Goal: Information Seeking & Learning: Learn about a topic

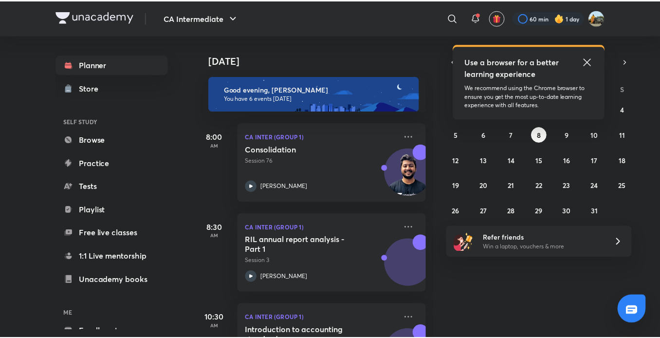
scroll to position [54, 0]
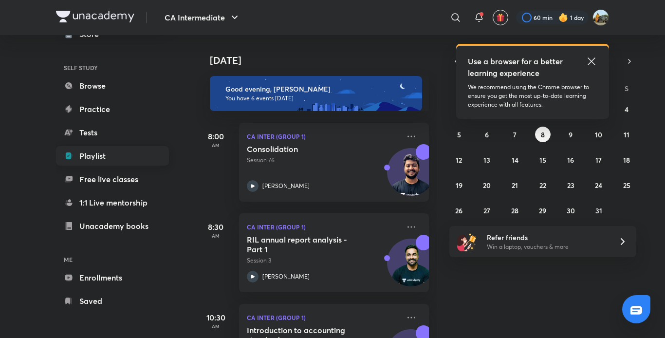
click at [118, 153] on link "Playlist" at bounding box center [112, 155] width 113 height 19
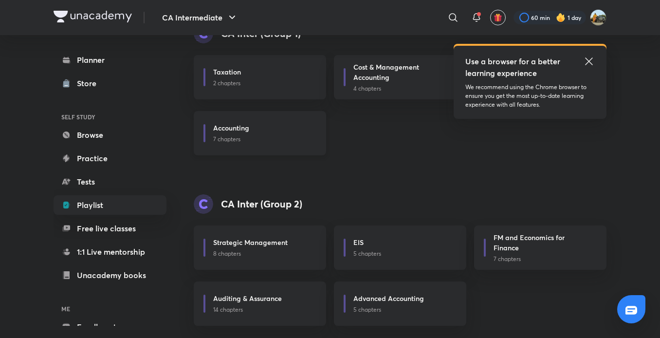
scroll to position [141, 0]
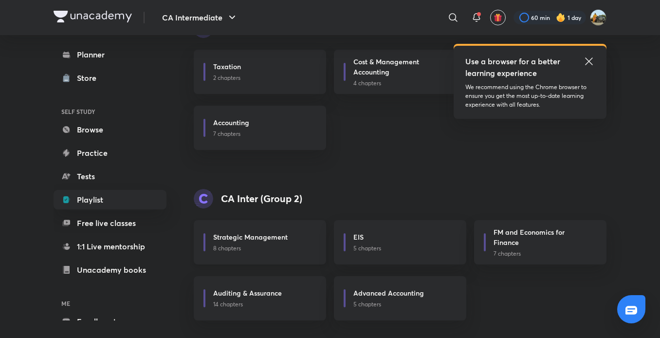
click at [248, 247] on p "8 chapters" at bounding box center [263, 248] width 101 height 9
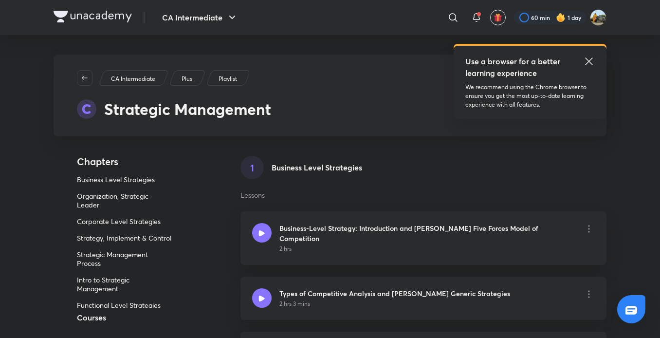
click at [589, 58] on icon at bounding box center [589, 61] width 12 height 12
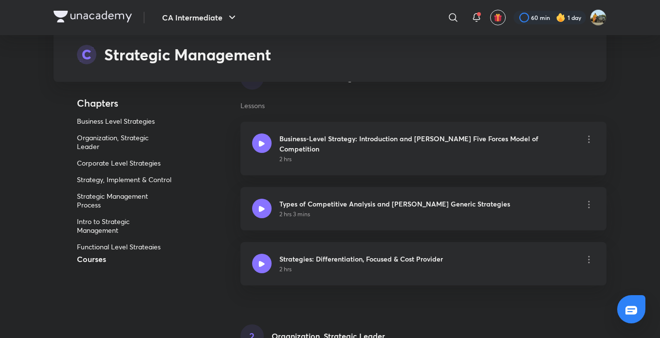
scroll to position [91, 0]
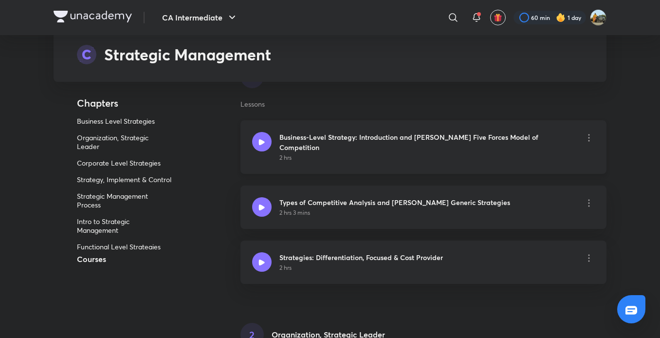
click at [456, 140] on h6 "Business-Level Strategy: Introduction and Michael Porter’s Five Forces Model of…" at bounding box center [427, 142] width 296 height 20
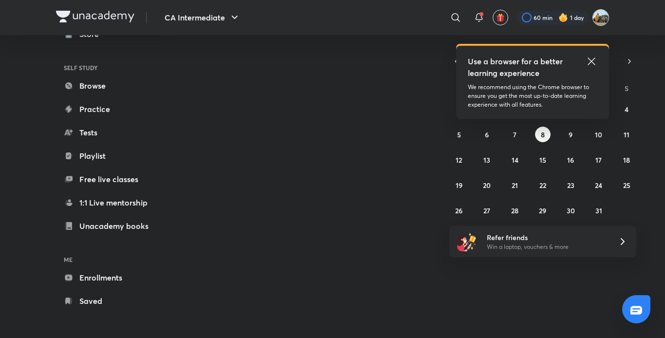
click at [598, 14] on img at bounding box center [600, 17] width 17 height 17
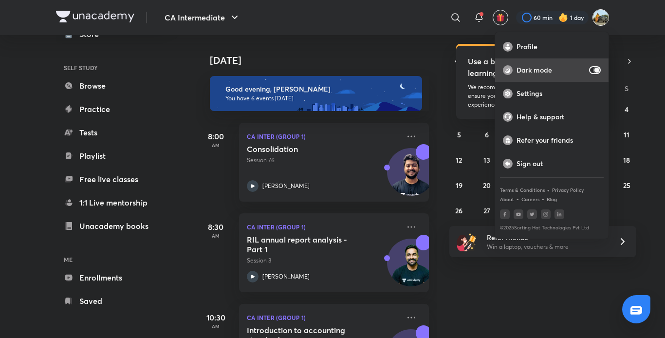
click at [595, 68] on input "checkbox" at bounding box center [596, 70] width 23 height 8
checkbox input "false"
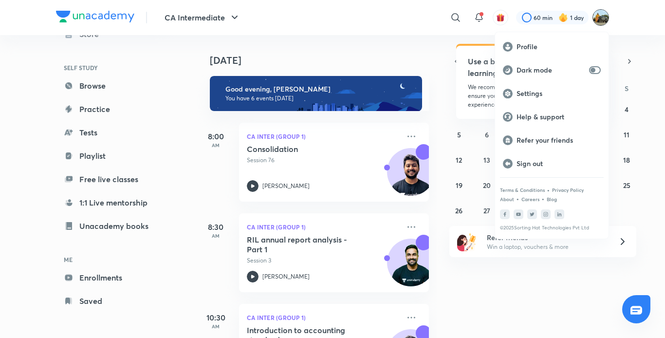
click at [437, 97] on div at bounding box center [332, 169] width 665 height 338
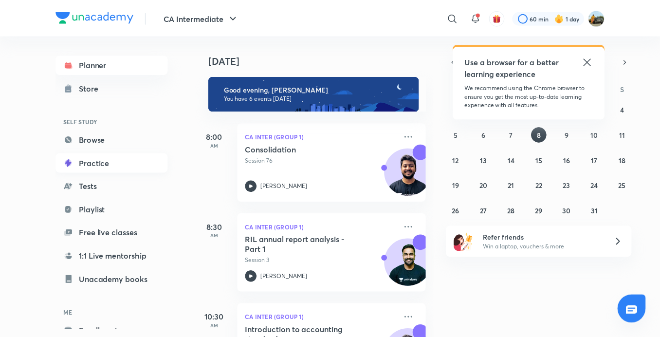
scroll to position [54, 0]
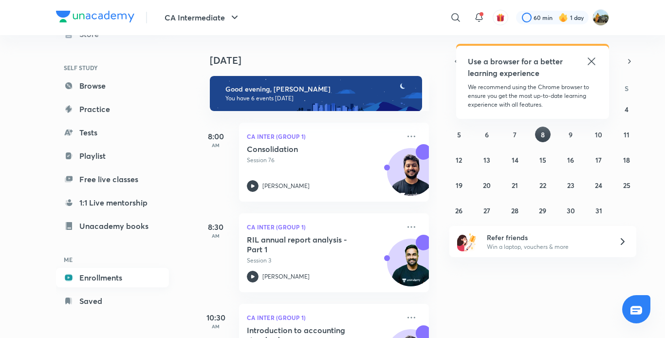
click at [91, 282] on link "Enrollments" at bounding box center [112, 277] width 113 height 19
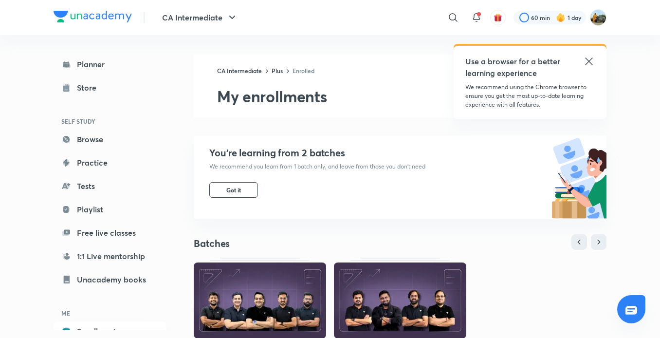
click at [589, 63] on icon at bounding box center [589, 61] width 12 height 12
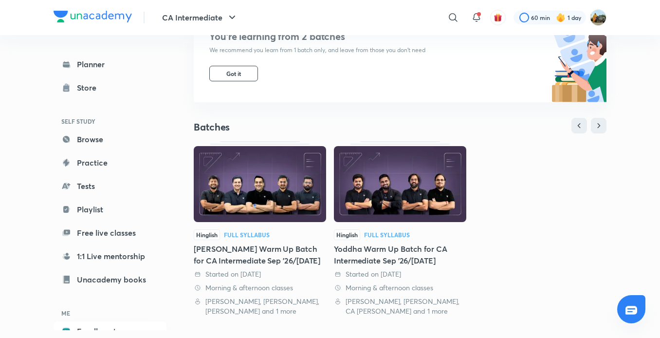
scroll to position [118, 0]
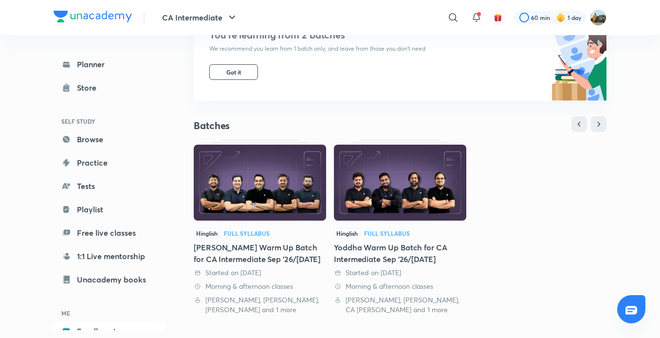
click at [297, 198] on img at bounding box center [260, 183] width 132 height 76
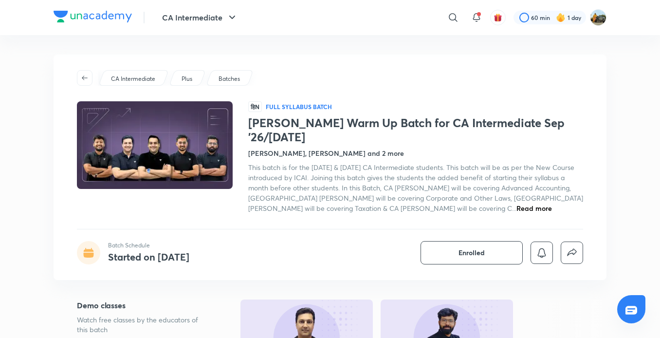
click at [119, 12] on img at bounding box center [93, 17] width 78 height 12
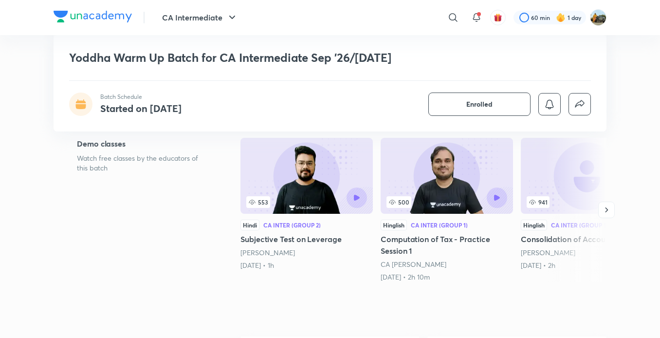
scroll to position [147, 0]
click at [429, 171] on img at bounding box center [447, 176] width 132 height 76
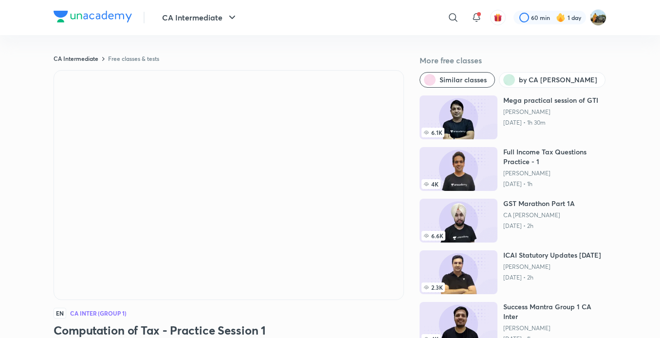
click at [91, 18] on img at bounding box center [93, 17] width 78 height 12
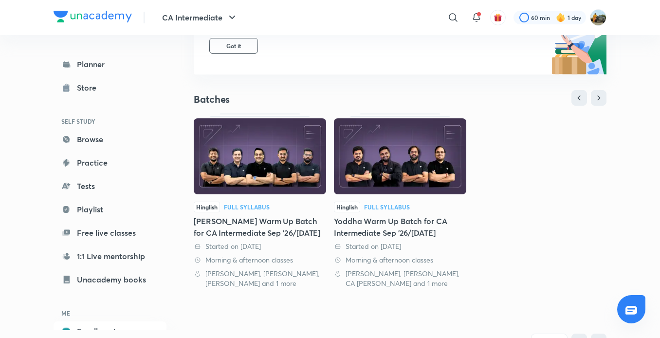
scroll to position [155, 0]
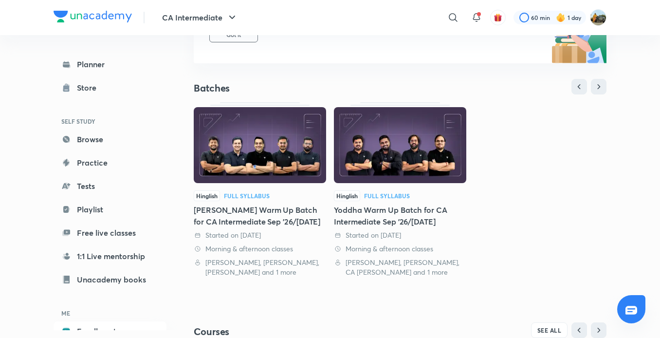
click at [376, 159] on img at bounding box center [400, 145] width 132 height 76
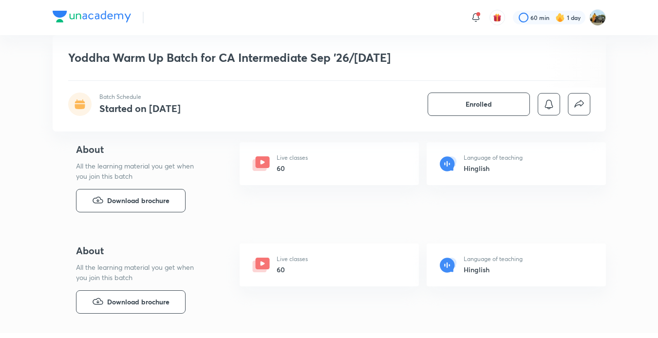
scroll to position [340, 0]
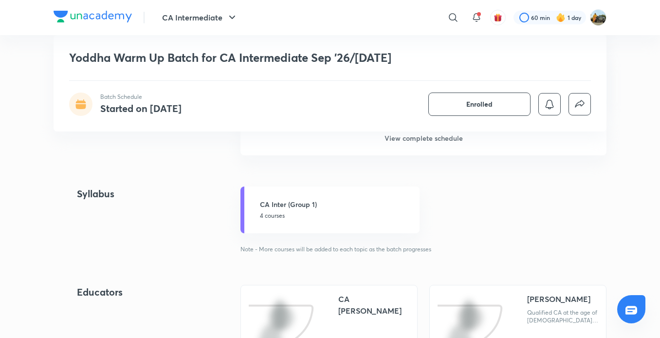
click at [487, 169] on div "Yoddha Warm Up Batch for CA Intermediate Sep '26/Jan'27 Batch Schedule Started …" at bounding box center [330, 112] width 553 height 1741
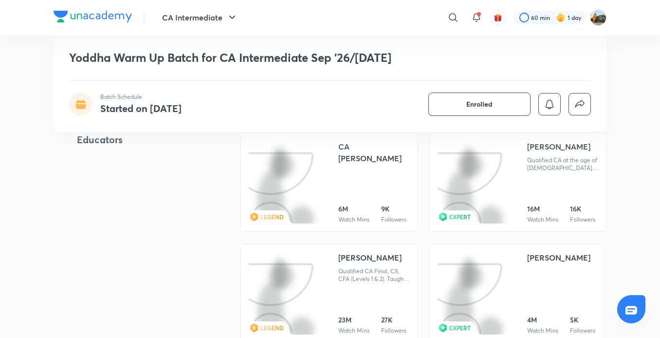
scroll to position [966, 0]
click at [368, 178] on div "CA Kishan Kumar 6M Watch Mins 9K Followers" at bounding box center [373, 181] width 71 height 83
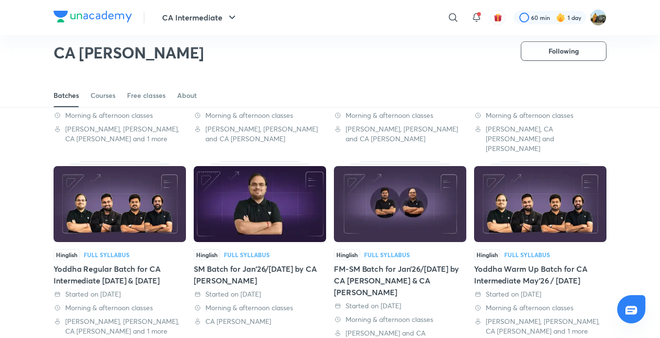
scroll to position [378, 0]
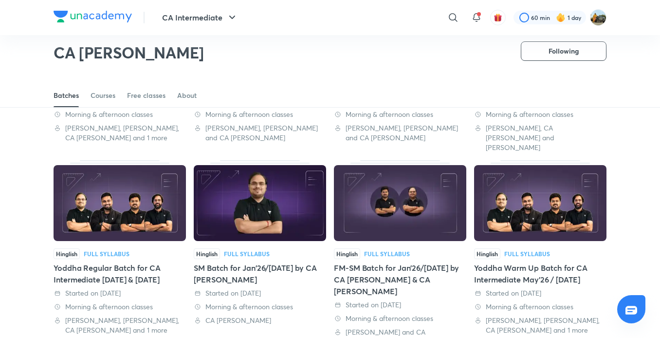
click at [234, 209] on img at bounding box center [260, 203] width 132 height 76
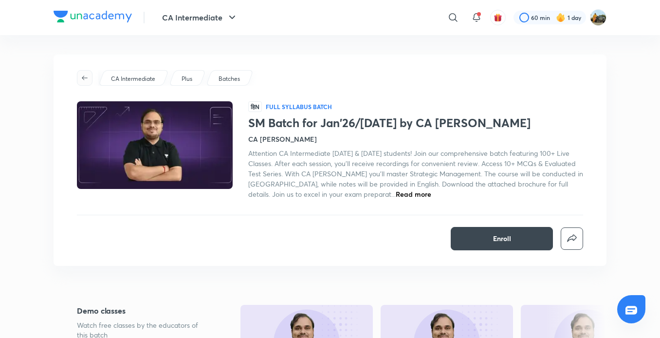
click at [82, 79] on icon "button" at bounding box center [85, 78] width 8 height 8
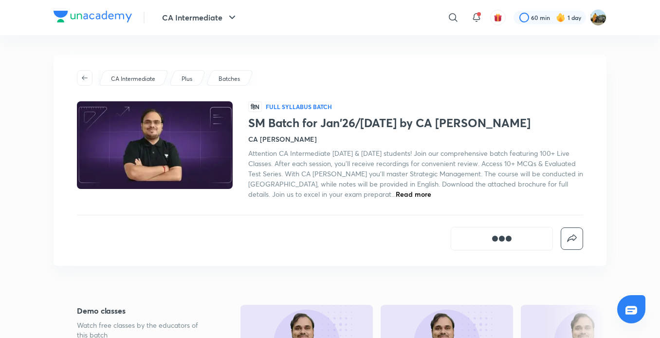
click at [232, 76] on p "Batches" at bounding box center [229, 78] width 21 height 9
click at [187, 77] on p "Plus" at bounding box center [187, 78] width 11 height 9
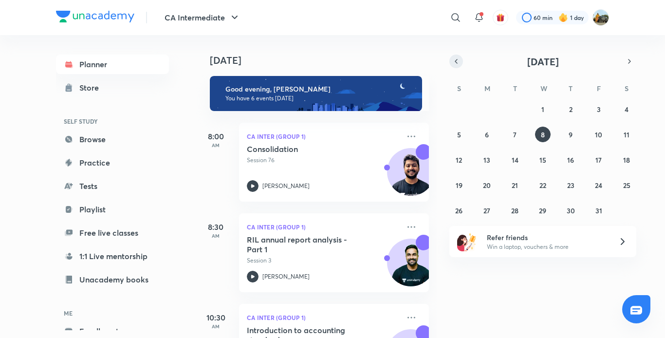
click at [457, 58] on icon "button" at bounding box center [456, 61] width 8 height 9
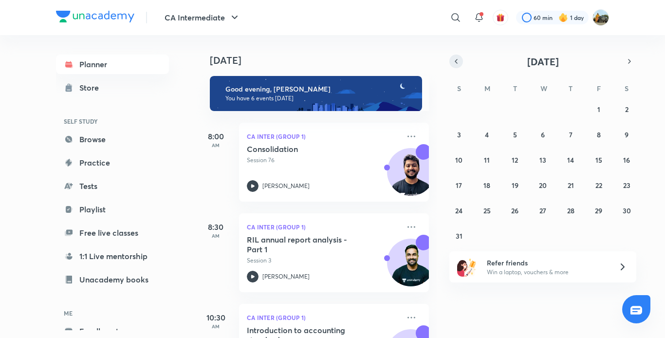
click at [457, 58] on icon "button" at bounding box center [456, 61] width 8 height 9
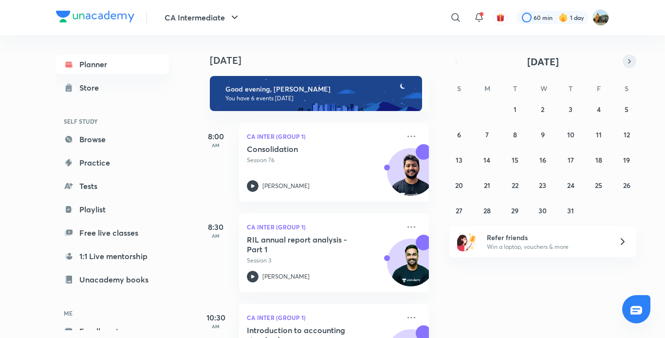
click at [630, 59] on icon "button" at bounding box center [630, 61] width 8 height 9
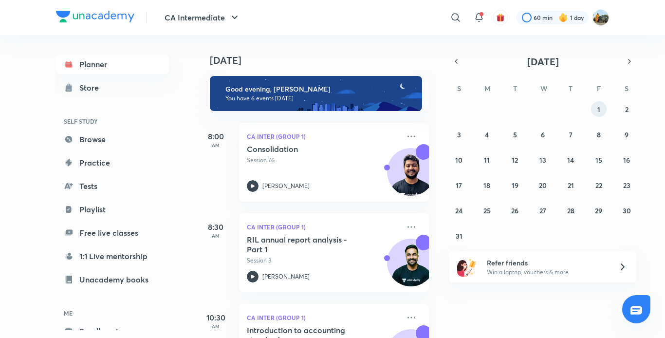
click at [597, 103] on button "1" at bounding box center [599, 109] width 16 height 16
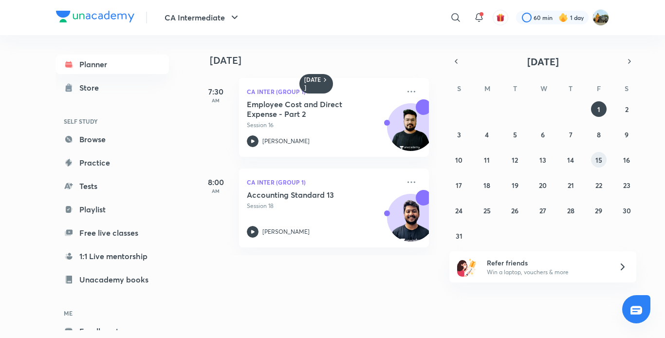
click at [595, 154] on button "15" at bounding box center [599, 160] width 16 height 16
click at [623, 113] on button "2" at bounding box center [627, 109] width 16 height 16
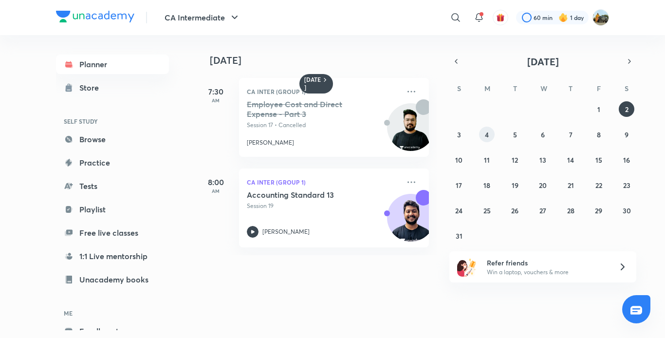
click at [483, 136] on button "4" at bounding box center [487, 135] width 16 height 16
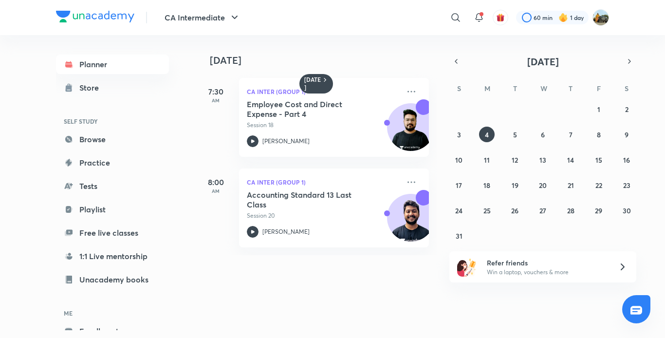
click at [523, 132] on div "27 28 29 30 31 1 2 3 4 5 6 7 8 9 10 11 12 13 14 15 16 17 18 19 20 21 22 23 24 2…" at bounding box center [542, 172] width 187 height 142
click at [484, 213] on abbr "25" at bounding box center [486, 210] width 7 height 9
click at [509, 218] on div "27 28 29 30 31 1 2 3 4 5 6 7 8 9 10 11 12 13 14 15 16 17 18 19 20 21 22 23 24 2…" at bounding box center [542, 172] width 187 height 142
click at [517, 211] on abbr "26" at bounding box center [514, 210] width 7 height 9
click at [544, 207] on abbr "27" at bounding box center [542, 210] width 7 height 9
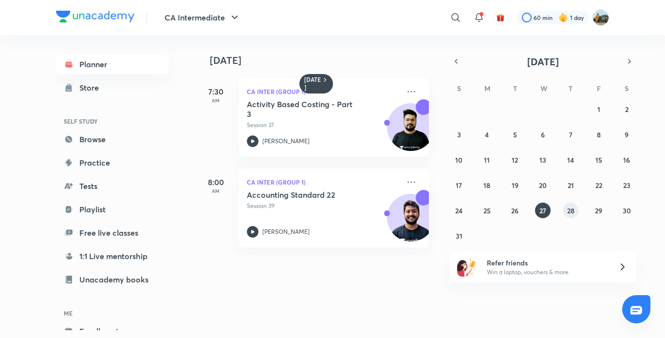
click at [568, 208] on abbr "28" at bounding box center [570, 210] width 7 height 9
click at [598, 207] on abbr "29" at bounding box center [598, 210] width 7 height 9
click at [631, 208] on button "30" at bounding box center [627, 211] width 16 height 16
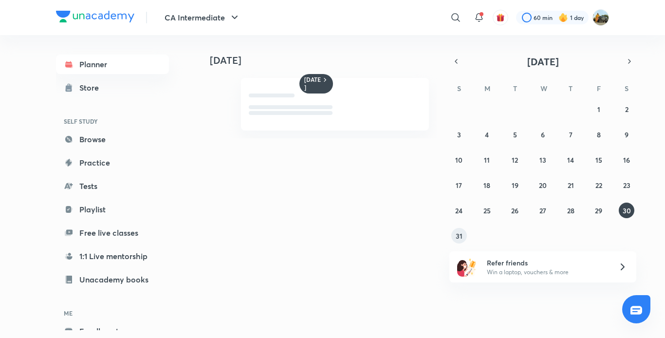
click at [461, 237] on abbr "31" at bounding box center [459, 235] width 7 height 9
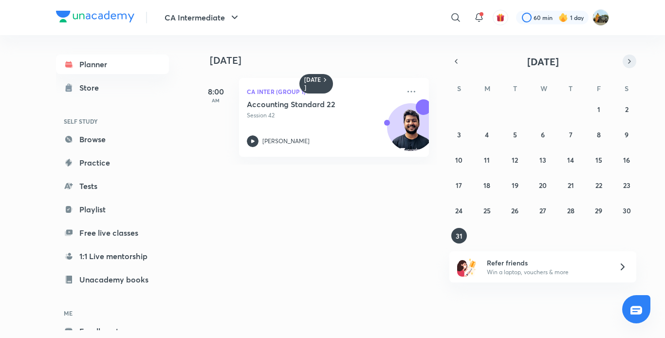
click at [630, 60] on icon "button" at bounding box center [630, 61] width 8 height 9
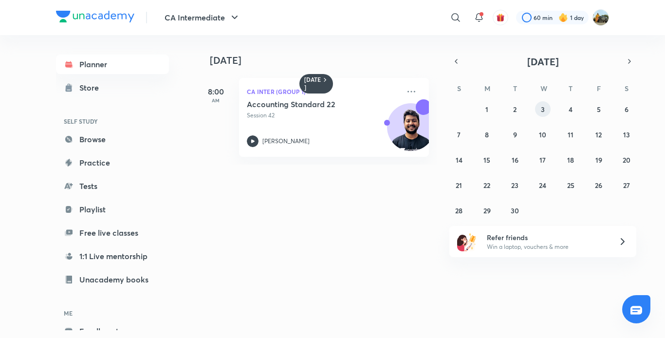
click at [538, 105] on button "3" at bounding box center [543, 109] width 16 height 16
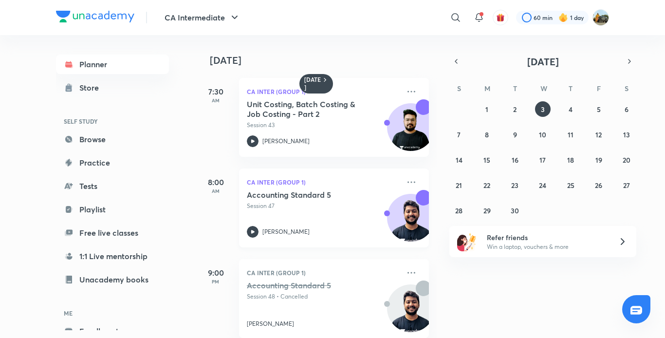
scroll to position [15, 0]
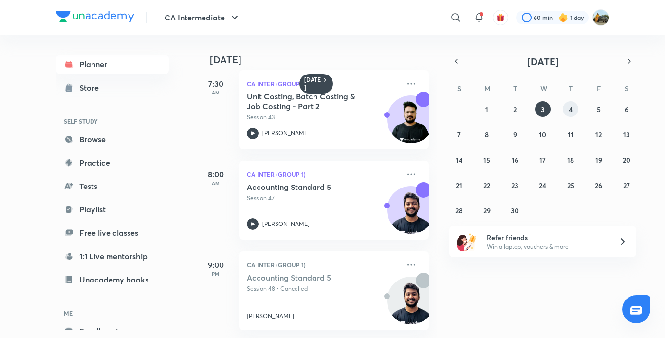
click at [572, 111] on abbr "4" at bounding box center [571, 109] width 4 height 9
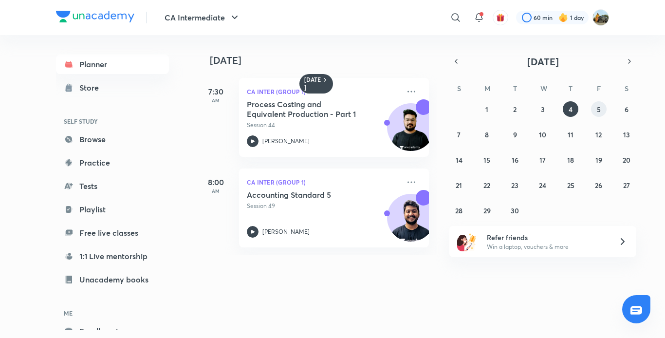
click at [599, 111] on abbr "5" at bounding box center [599, 109] width 4 height 9
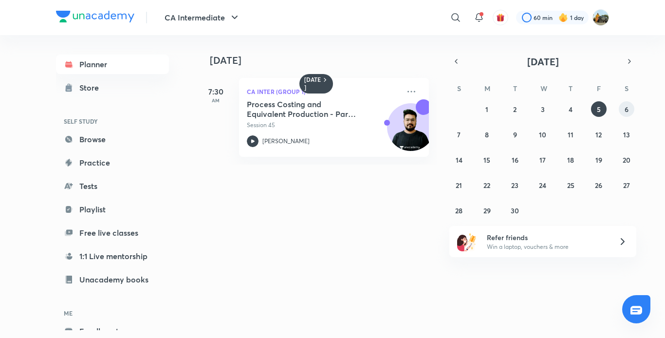
click at [623, 106] on button "6" at bounding box center [627, 109] width 16 height 16
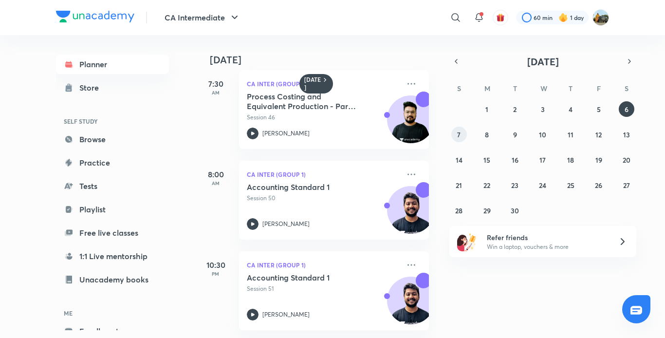
click at [462, 134] on button "7" at bounding box center [459, 135] width 16 height 16
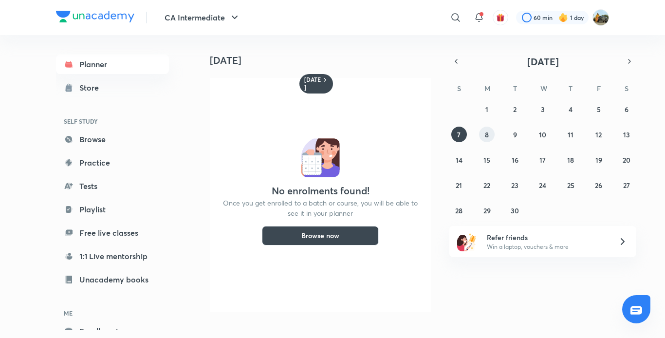
click at [490, 130] on button "8" at bounding box center [487, 135] width 16 height 16
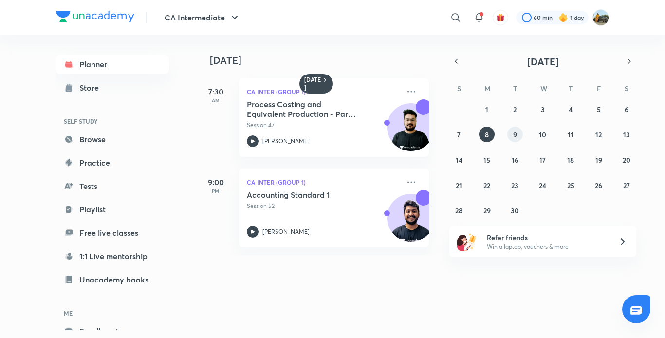
click at [516, 134] on abbr "9" at bounding box center [515, 134] width 4 height 9
click at [548, 137] on button "10" at bounding box center [543, 135] width 16 height 16
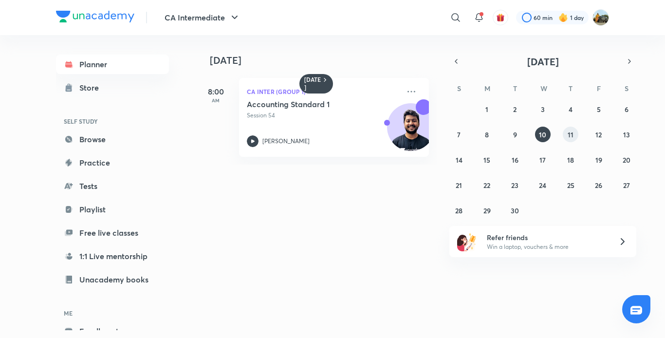
click at [568, 135] on abbr "11" at bounding box center [571, 134] width 6 height 9
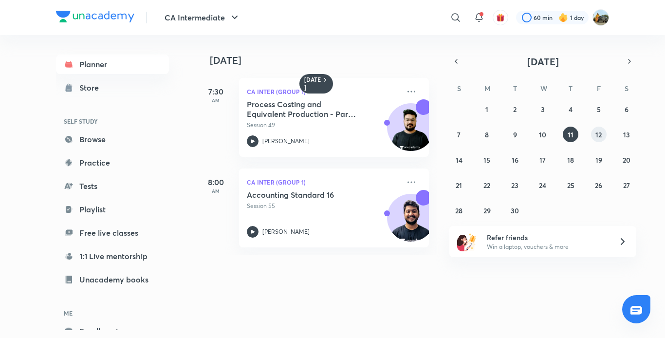
click at [596, 139] on button "12" at bounding box center [599, 135] width 16 height 16
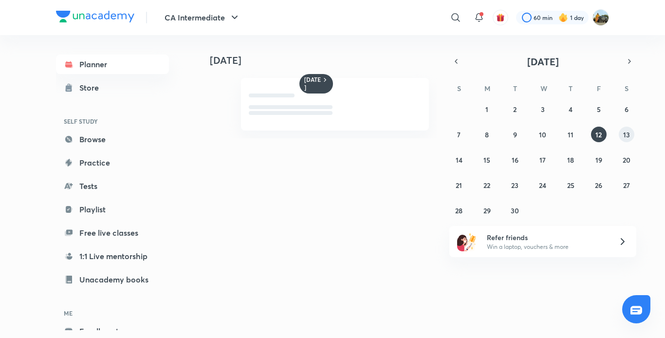
click at [626, 135] on abbr "13" at bounding box center [626, 134] width 7 height 9
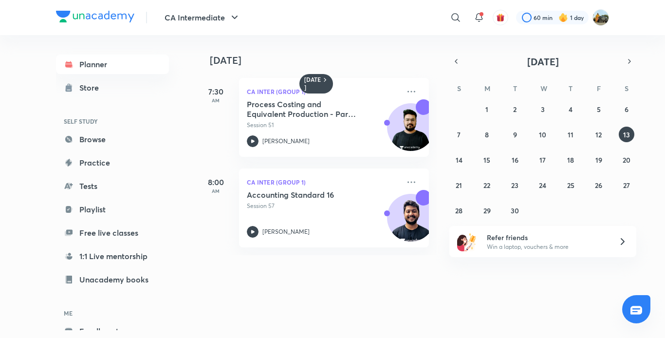
click at [468, 159] on div "31 1 2 3 4 5 6 7 8 9 10 11 12 13 14 15 16 17 18 19 20 21 22 23 24 25 26 27 28 2…" at bounding box center [542, 159] width 187 height 117
click at [486, 160] on abbr "15" at bounding box center [486, 159] width 7 height 9
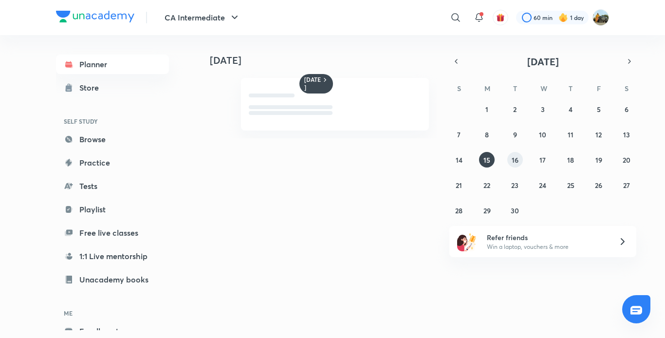
click at [513, 163] on abbr "16" at bounding box center [515, 159] width 7 height 9
click at [535, 161] on button "17" at bounding box center [543, 160] width 16 height 16
click at [570, 166] on button "18" at bounding box center [571, 160] width 16 height 16
click at [319, 74] on div "Today" at bounding box center [316, 83] width 34 height 19
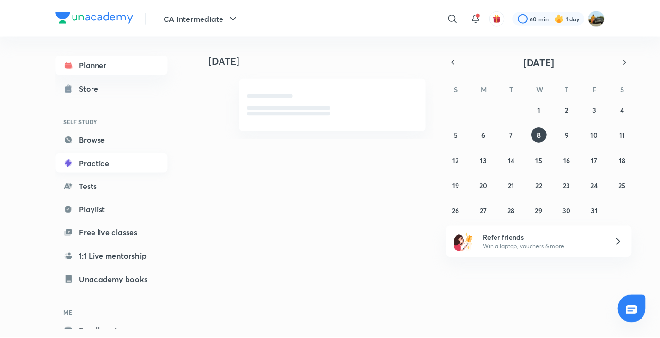
scroll to position [54, 0]
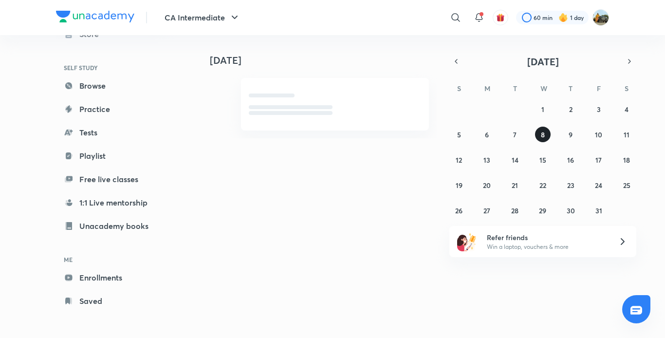
click at [543, 135] on abbr "8" at bounding box center [543, 134] width 4 height 9
click at [133, 159] on link "Playlist" at bounding box center [112, 155] width 113 height 19
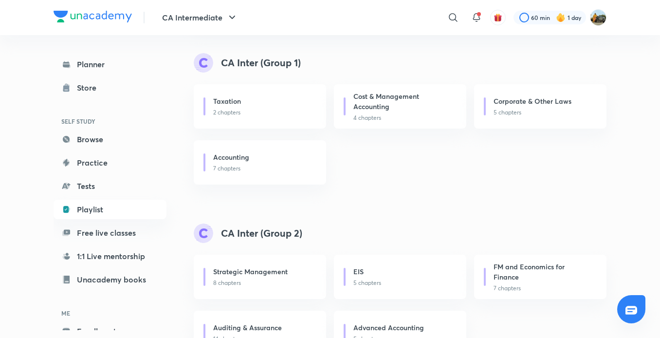
scroll to position [141, 0]
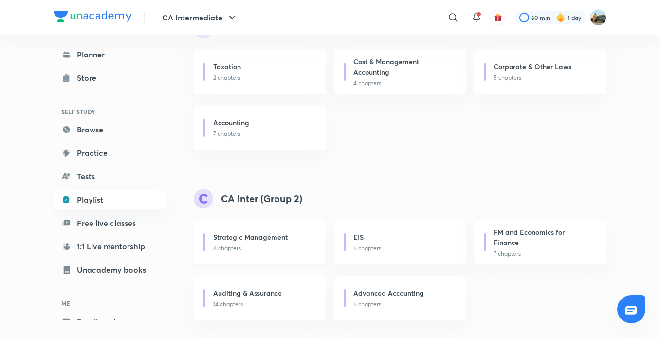
click at [262, 242] on div "Strategic Management" at bounding box center [263, 238] width 101 height 12
click at [254, 238] on h6 "Strategic Management" at bounding box center [250, 237] width 74 height 10
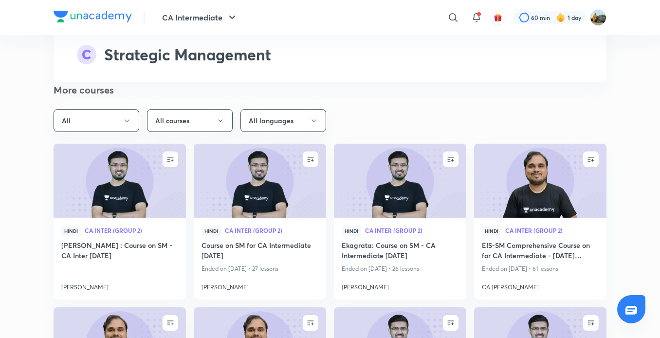
scroll to position [2533, 0]
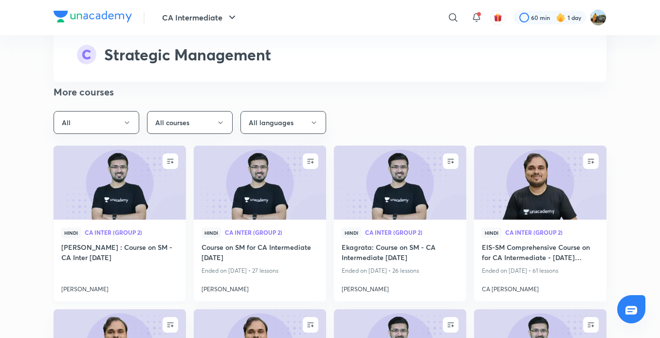
click at [139, 189] on img at bounding box center [119, 182] width 135 height 75
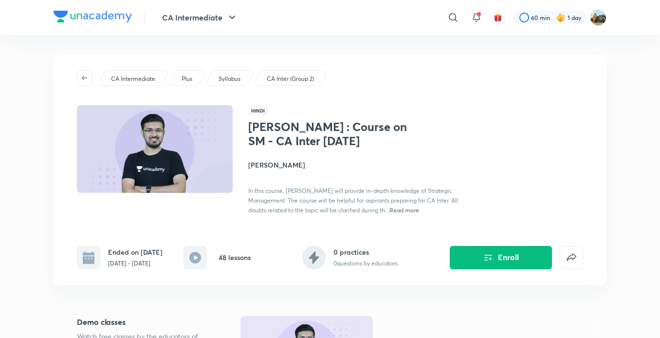
click at [207, 256] on rect at bounding box center [195, 257] width 23 height 23
click at [237, 257] on h6 "48 lessons" at bounding box center [235, 257] width 32 height 10
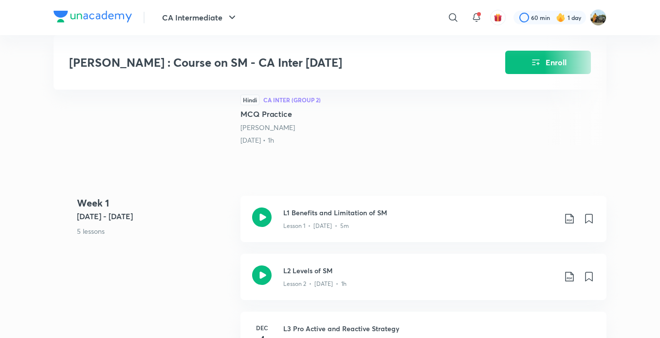
scroll to position [307, 0]
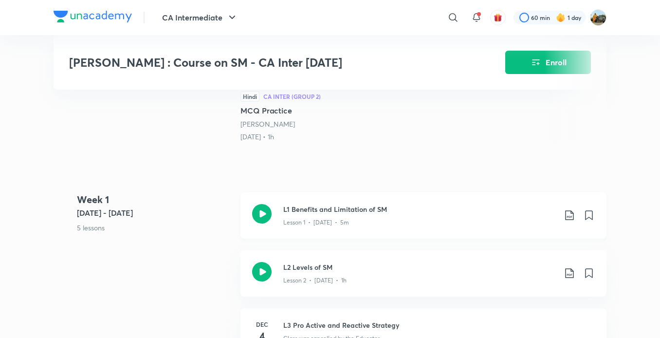
click at [318, 224] on p "Lesson 1 • [DATE] • 5m" at bounding box center [316, 222] width 66 height 9
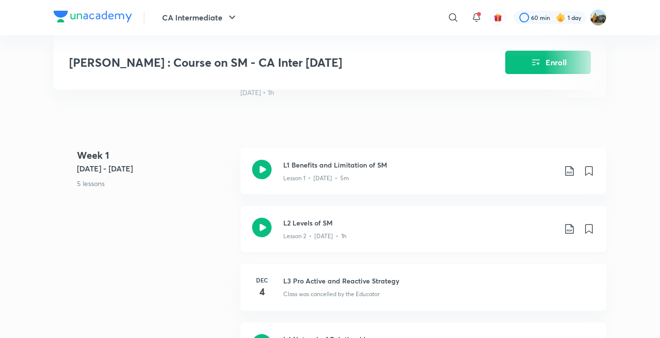
scroll to position [351, 0]
click at [263, 233] on icon at bounding box center [261, 226] width 19 height 19
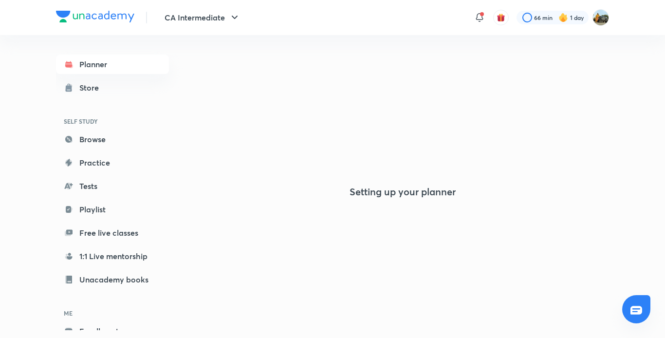
click at [112, 209] on link "Playlist" at bounding box center [112, 209] width 113 height 19
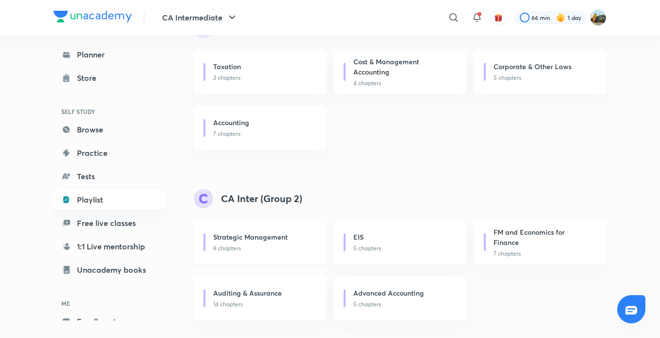
drag, startPoint x: 0, startPoint y: 0, endPoint x: 234, endPoint y: 250, distance: 342.3
click at [234, 250] on p "8 chapters" at bounding box center [263, 248] width 101 height 9
click at [240, 246] on p "8 chapters" at bounding box center [263, 248] width 101 height 9
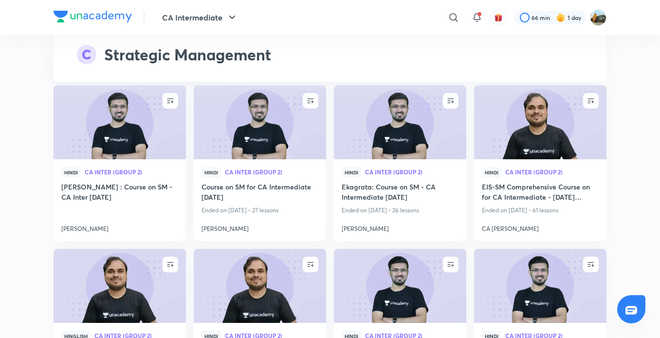
scroll to position [2558, 0]
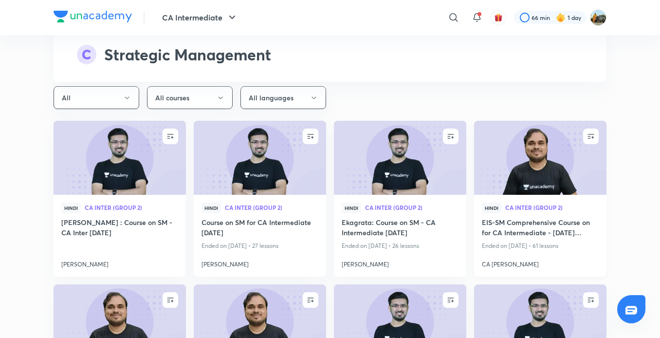
click at [541, 169] on img at bounding box center [540, 157] width 135 height 75
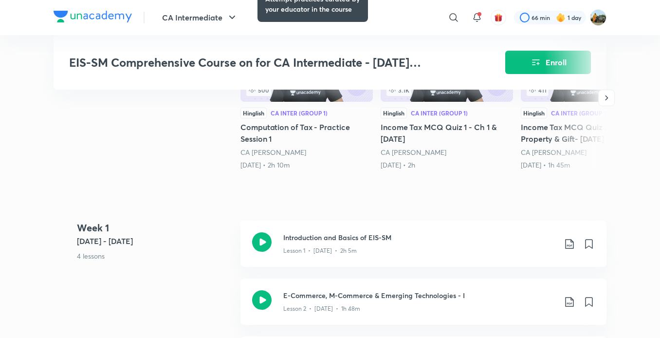
scroll to position [318, 0]
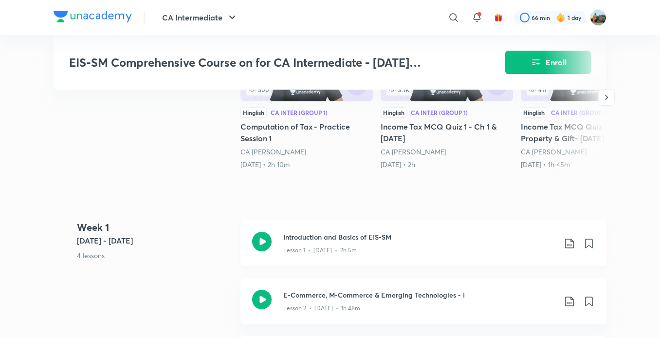
click at [343, 255] on div "Introduction and Basics of EIS-SM Lesson 1 • Jun 14 • 2h 5m" at bounding box center [423, 243] width 366 height 46
click at [263, 237] on icon at bounding box center [261, 241] width 19 height 19
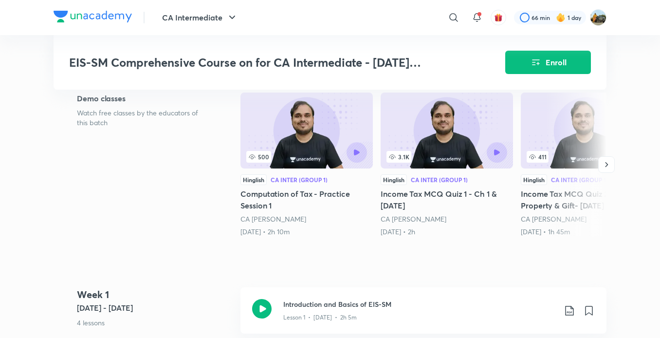
scroll to position [247, 0]
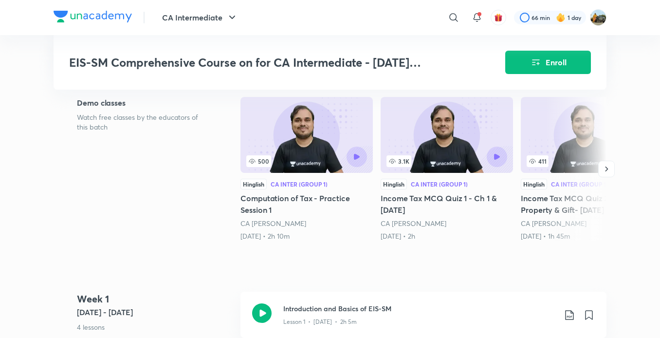
click at [293, 153] on div "500" at bounding box center [306, 157] width 121 height 20
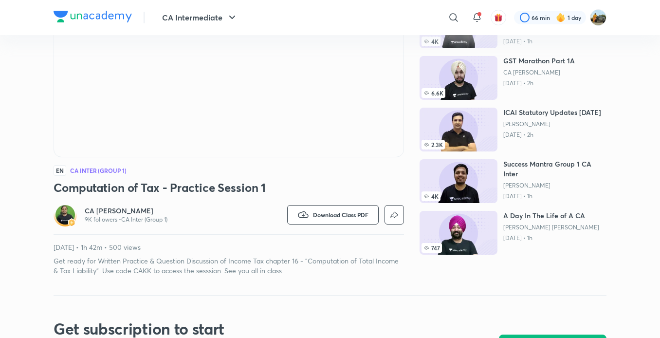
scroll to position [143, 0]
click at [306, 213] on icon "button" at bounding box center [303, 214] width 10 height 7
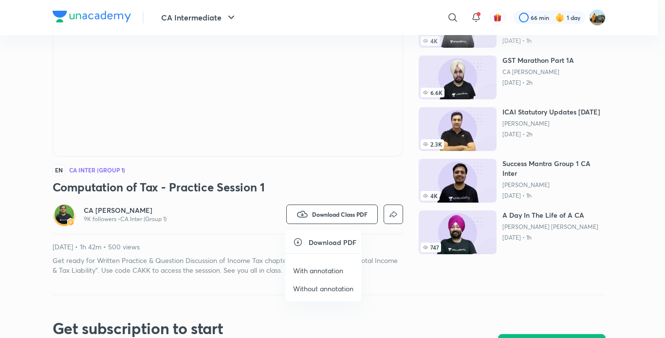
click at [315, 242] on h6 "Download PDF" at bounding box center [333, 242] width 48 height 10
click at [299, 242] on icon at bounding box center [298, 242] width 8 height 8
click at [298, 240] on icon at bounding box center [298, 242] width 8 height 8
click at [321, 270] on p "With annotation" at bounding box center [318, 270] width 50 height 10
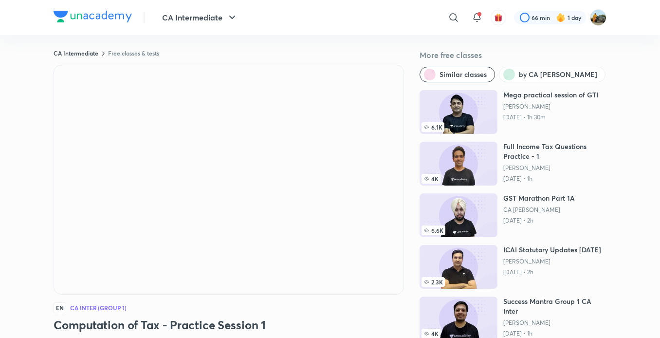
scroll to position [0, 0]
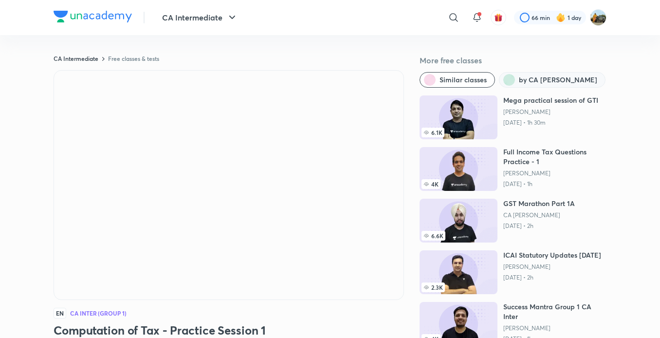
click at [547, 76] on span "by CA Kishan Kumar" at bounding box center [558, 80] width 78 height 10
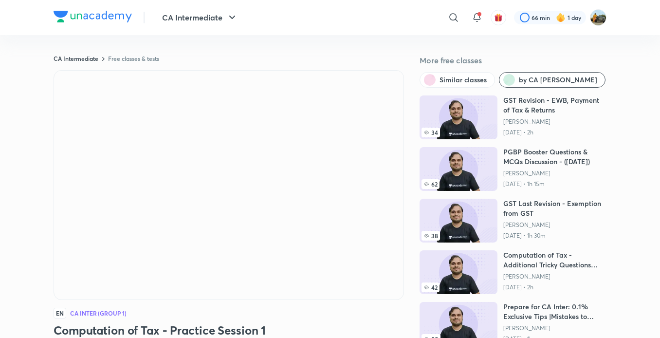
scroll to position [7, 0]
click at [114, 14] on img at bounding box center [93, 17] width 78 height 12
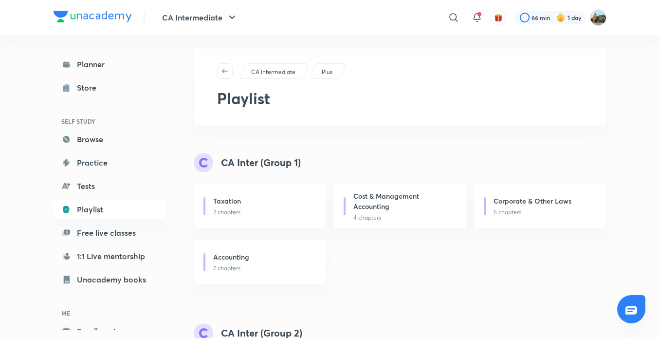
scroll to position [141, 0]
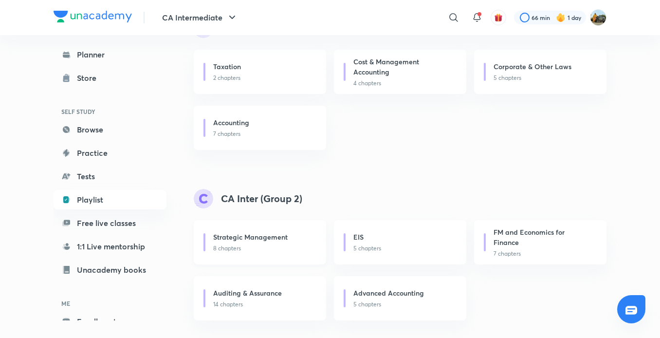
click at [215, 236] on h6 "Strategic Management" at bounding box center [250, 237] width 74 height 10
click at [242, 243] on div "Strategic Management" at bounding box center [263, 238] width 101 height 12
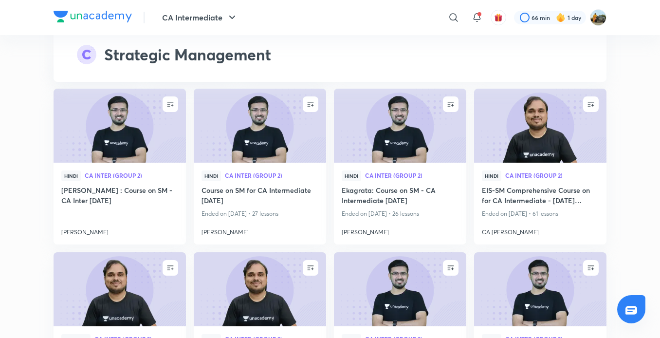
scroll to position [2589, 0]
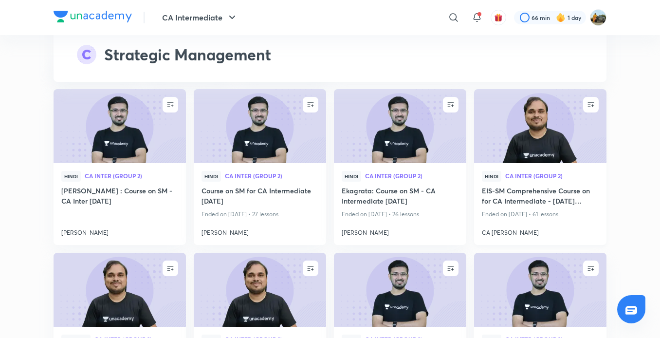
click at [538, 149] on img at bounding box center [540, 125] width 135 height 75
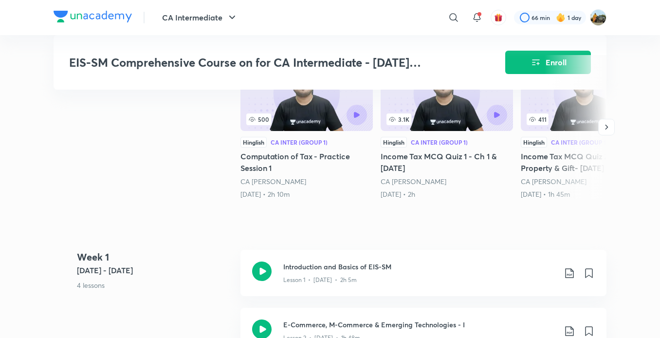
scroll to position [290, 0]
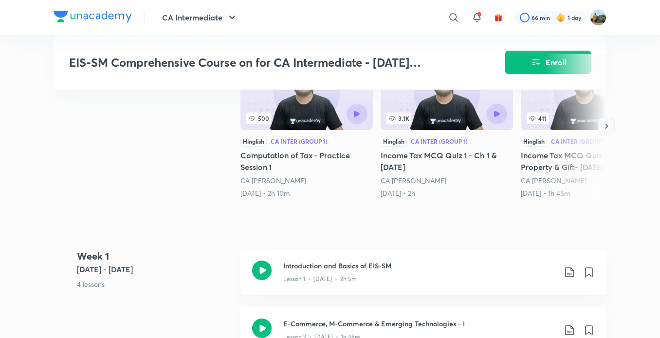
click at [610, 125] on icon "button" at bounding box center [607, 126] width 10 height 10
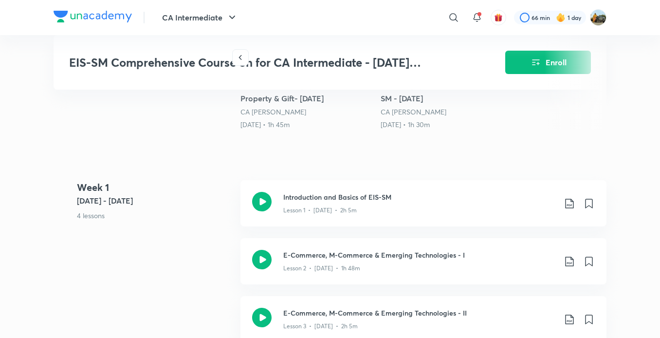
scroll to position [346, 0]
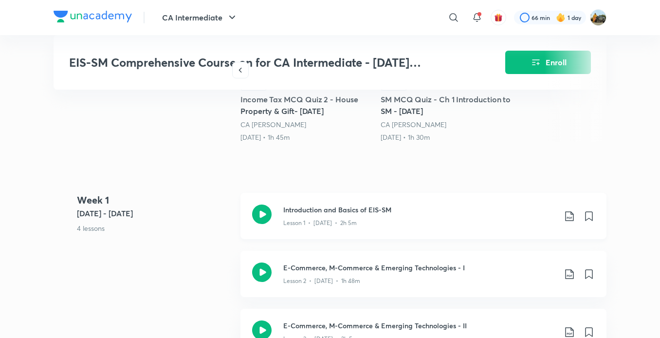
click at [264, 200] on div "Introduction and Basics of EIS-SM Lesson 1 • [DATE] • 2h 5m" at bounding box center [423, 216] width 366 height 46
click at [261, 269] on icon at bounding box center [261, 271] width 19 height 19
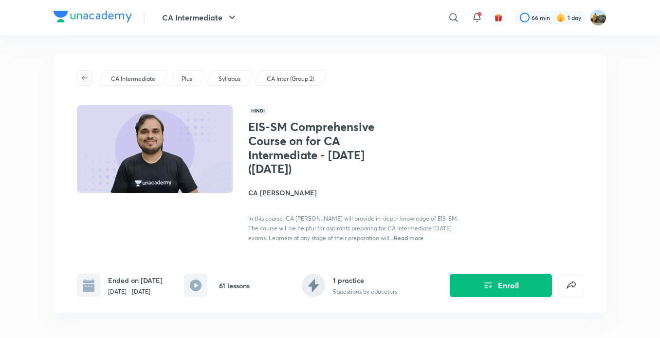
click at [83, 76] on icon "button" at bounding box center [85, 77] width 6 height 4
click at [122, 76] on p "CA Intermediate" at bounding box center [133, 78] width 44 height 9
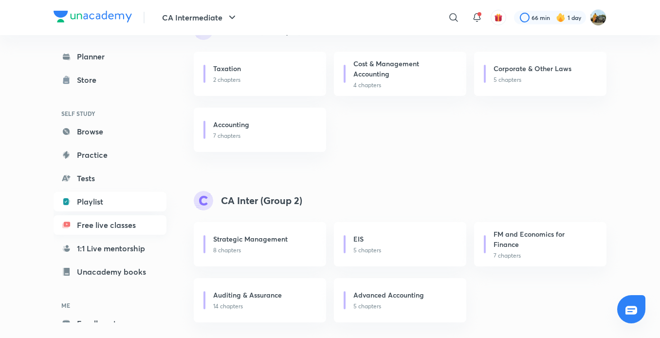
scroll to position [141, 0]
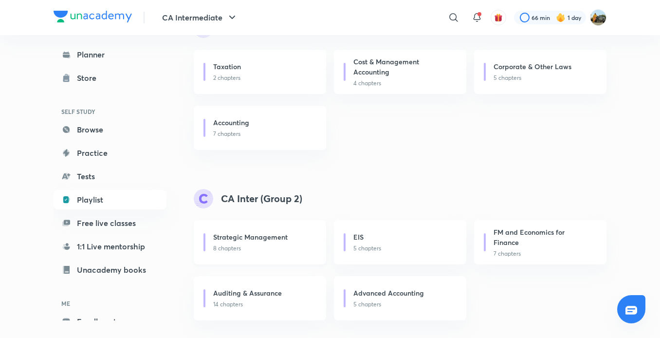
click at [258, 239] on h6 "Strategic Management" at bounding box center [250, 237] width 74 height 10
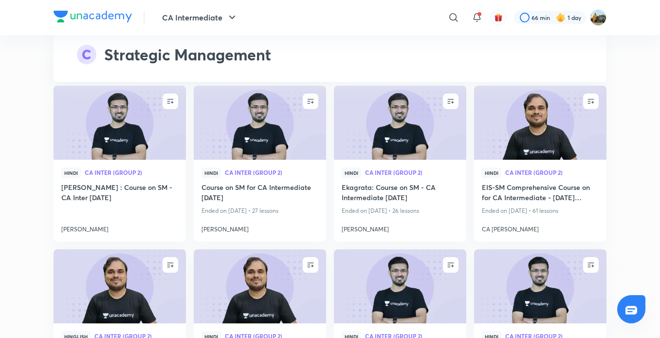
scroll to position [2595, 0]
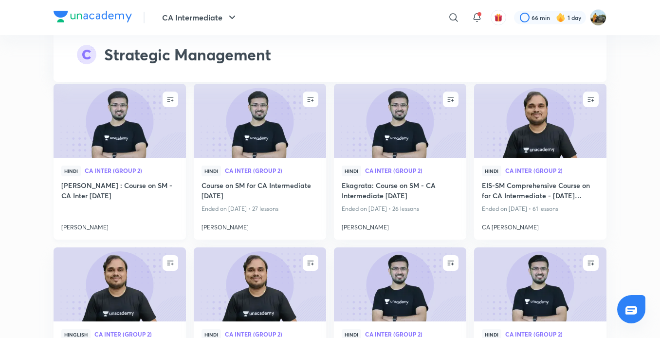
click at [157, 132] on img at bounding box center [119, 120] width 135 height 75
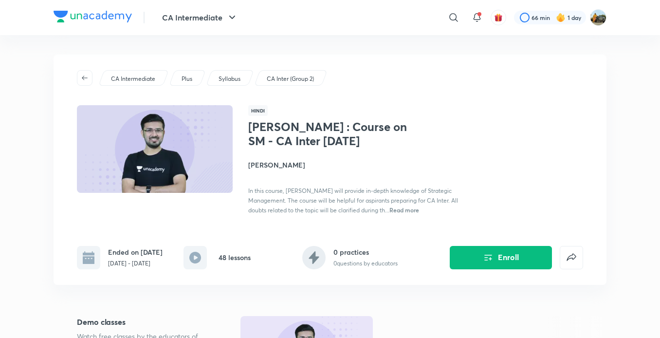
click at [201, 262] on icon at bounding box center [195, 258] width 12 height 12
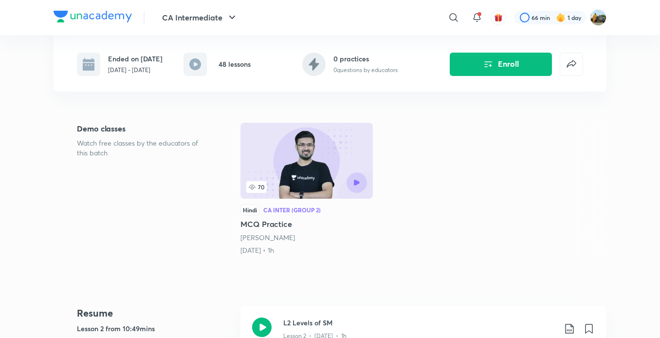
scroll to position [194, 0]
click at [233, 66] on h6 "48 lessons" at bounding box center [235, 63] width 32 height 10
click at [201, 65] on icon at bounding box center [195, 64] width 12 height 12
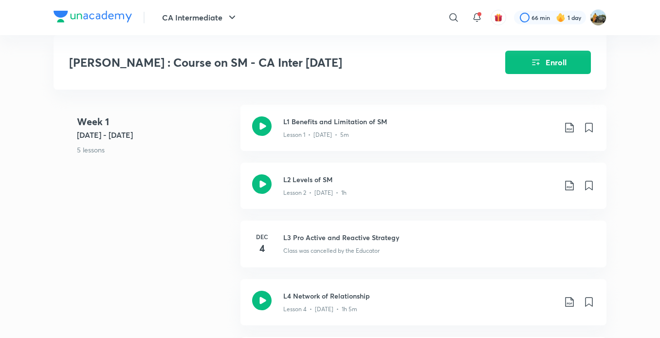
scroll to position [510, 0]
click at [280, 193] on div "L2 Levels of SM Lesson 2 • [DATE] • 1h" at bounding box center [423, 185] width 366 height 46
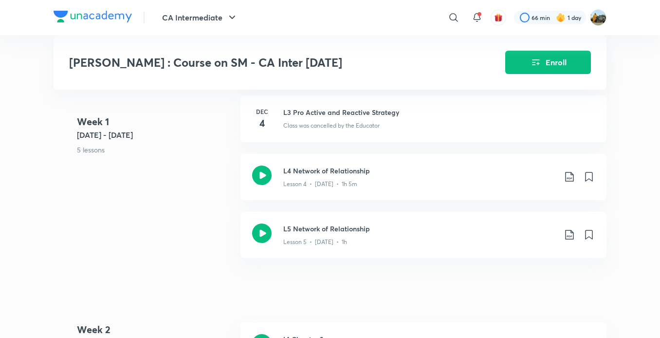
scroll to position [636, 0]
